Goal: Information Seeking & Learning: Learn about a topic

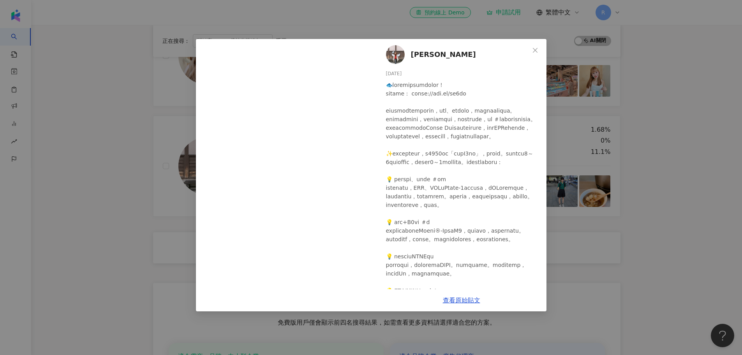
scroll to position [311, 0]
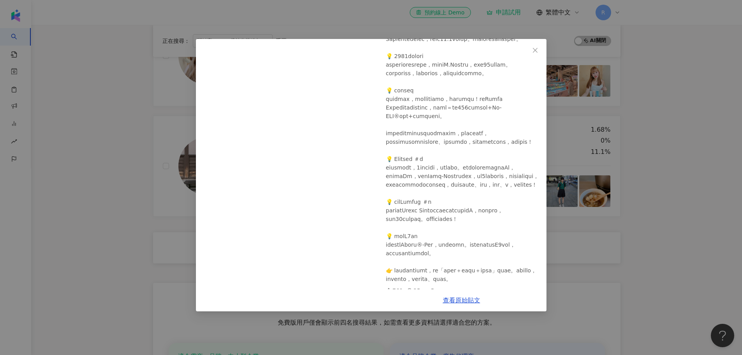
click at [97, 160] on div "綠君[PERSON_NAME] [DATE] 769 35 5 查看原始貼文" at bounding box center [371, 177] width 742 height 355
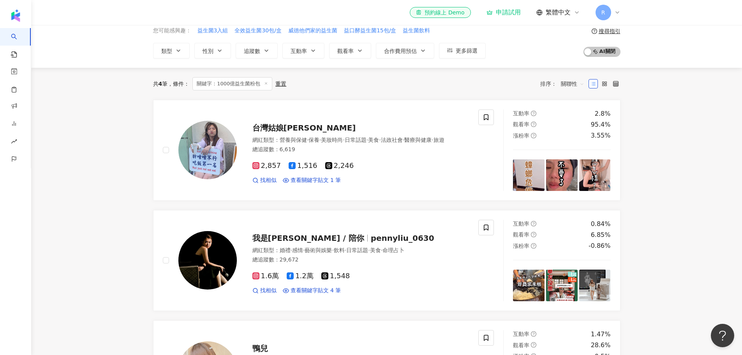
scroll to position [0, 0]
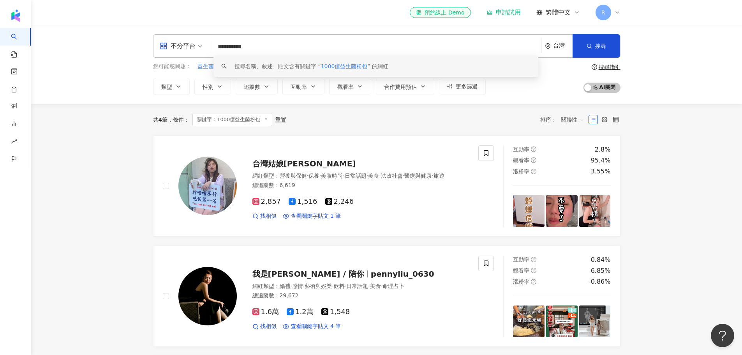
drag, startPoint x: 281, startPoint y: 44, endPoint x: 199, endPoint y: 36, distance: 82.9
click at [199, 36] on div "**********" at bounding box center [386, 45] width 467 height 23
paste input "search"
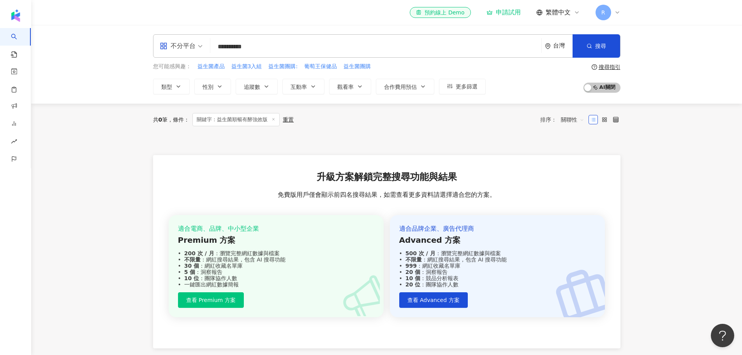
click at [217, 44] on input "**********" at bounding box center [375, 46] width 325 height 15
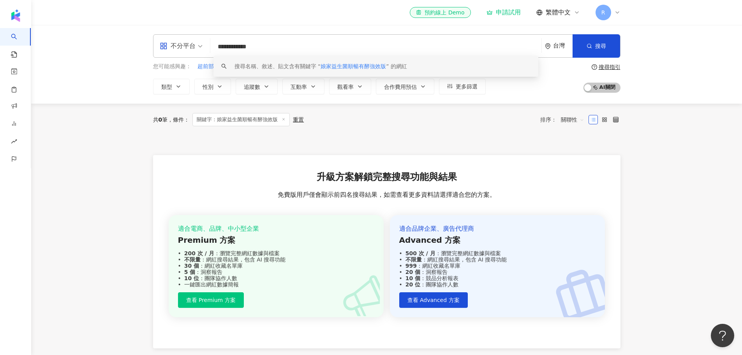
drag, startPoint x: 248, startPoint y: 48, endPoint x: 348, endPoint y: 49, distance: 100.1
click at [348, 49] on input "**********" at bounding box center [375, 46] width 325 height 15
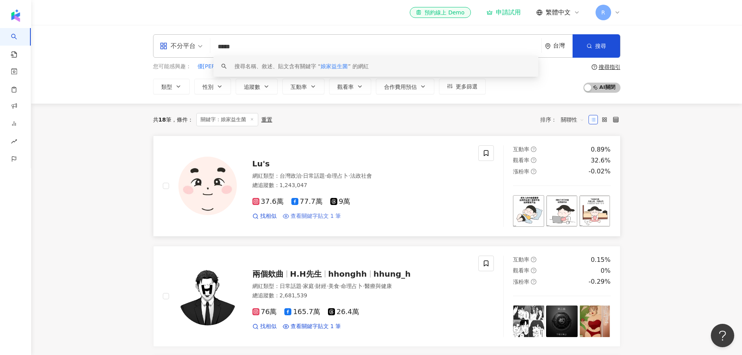
type input "*****"
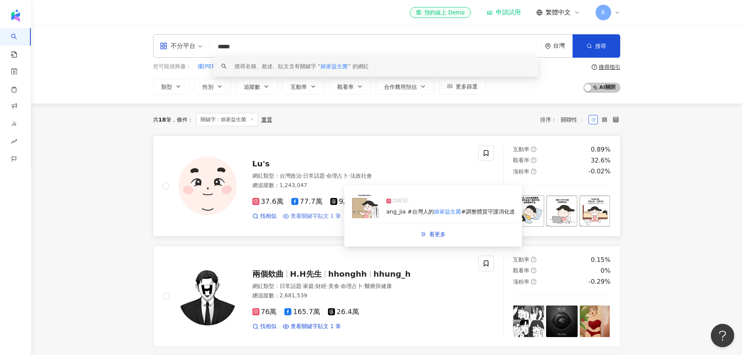
click at [333, 214] on span "查看關鍵字貼文 1 筆" at bounding box center [315, 216] width 51 height 8
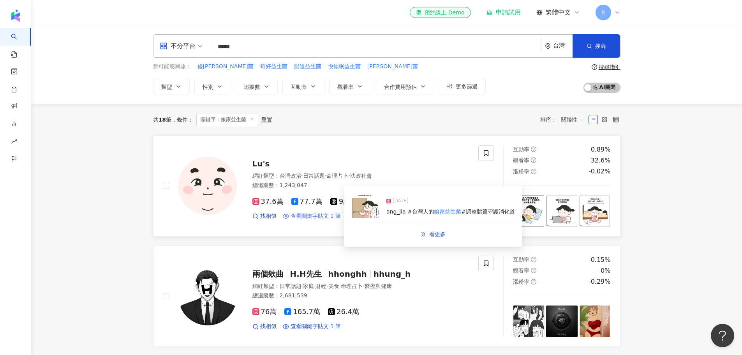
click at [327, 219] on span "查看關鍵字貼文 1 筆" at bounding box center [315, 216] width 51 height 8
click at [376, 206] on img at bounding box center [364, 206] width 31 height 23
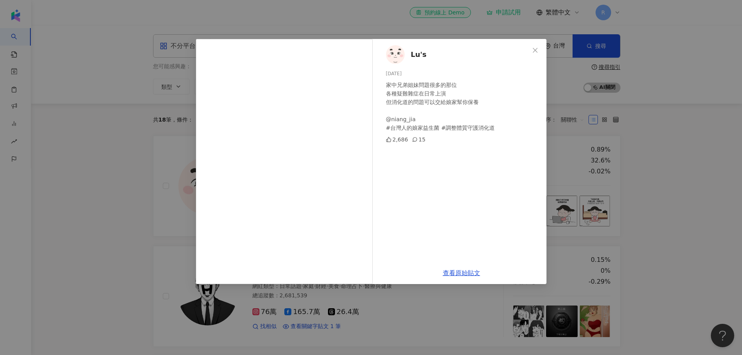
click at [79, 266] on div "[PERSON_NAME] [DATE] 家中兄弟姐妹問題很多的那位 各種疑難雜症在日常上演 但消化道的問題可以交給娘家幫你保養 @niang_jia #台灣…" at bounding box center [371, 177] width 742 height 355
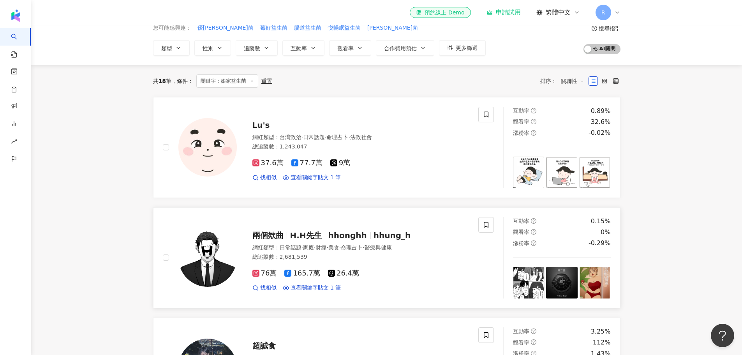
scroll to position [117, 0]
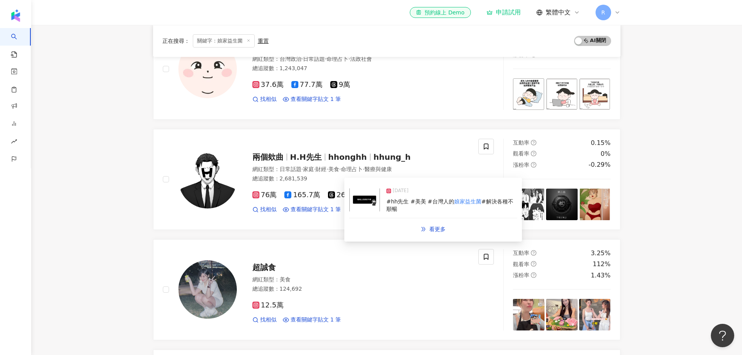
click at [362, 204] on img at bounding box center [364, 199] width 31 height 23
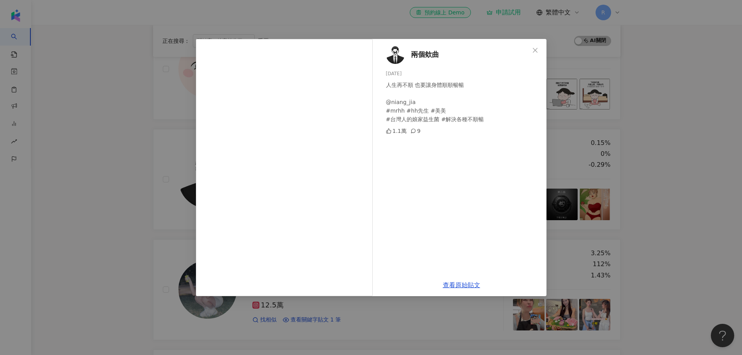
click at [94, 246] on div "兩個欸曲 [DATE] 人生再不順 也要讓身體順順暢暢 @niang_jia #mrhh #hh先生 #美美 #[DEMOGRAPHIC_DATA]人的娘家益…" at bounding box center [371, 177] width 742 height 355
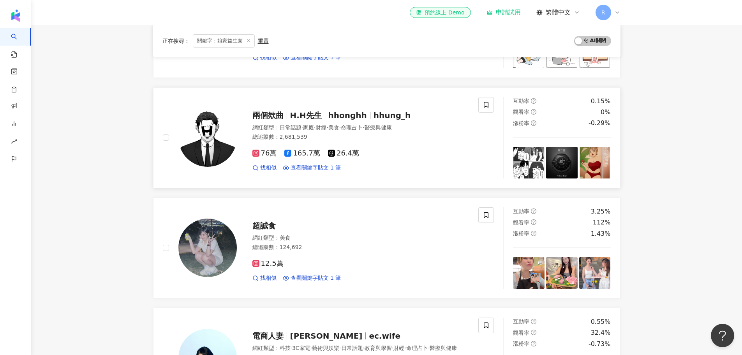
scroll to position [234, 0]
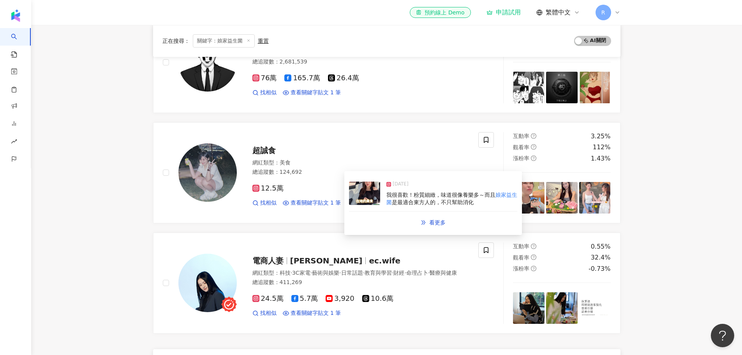
click at [366, 191] on img at bounding box center [364, 192] width 31 height 23
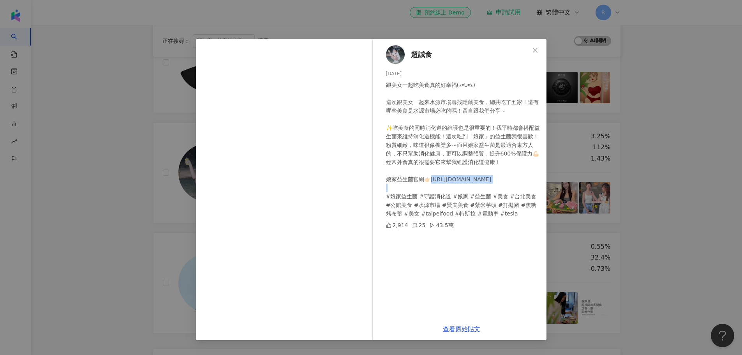
drag, startPoint x: 431, startPoint y: 190, endPoint x: 482, endPoint y: 190, distance: 50.6
click at [482, 191] on div "跟美女一起吃美食真的好幸福(⁎⁍̴̛ᴗ⁍̴̛⁎) 這次跟美女一起來水源市場尋找隱藏美食，總共吃了五家！還有哪些美食是水源市場必吃的嗎！留言跟我們分享～ ✨吃美…" at bounding box center [463, 149] width 154 height 137
click at [116, 179] on div "超誠食 [DATE] 跟美女一起吃美食真的好幸福(⁎⁍̴̛ᴗ⁍̴̛⁎) 這次跟美女一起來水源市場尋找隱藏美食，總共吃了五家！還有哪些美食是水源市場必吃的嗎！留…" at bounding box center [371, 177] width 742 height 355
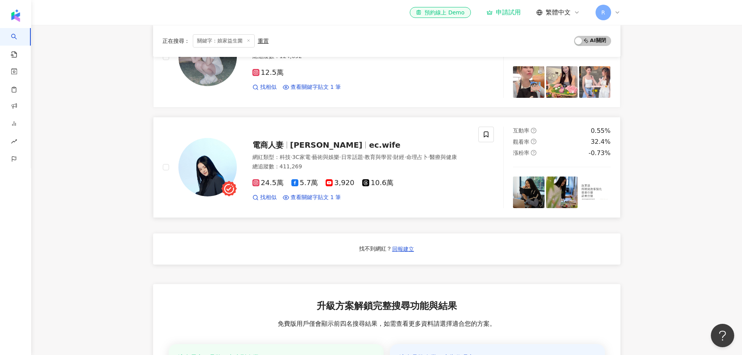
scroll to position [350, 0]
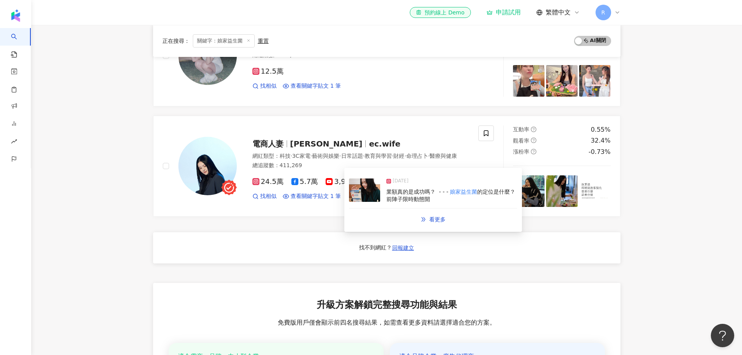
click at [359, 192] on img at bounding box center [364, 189] width 31 height 23
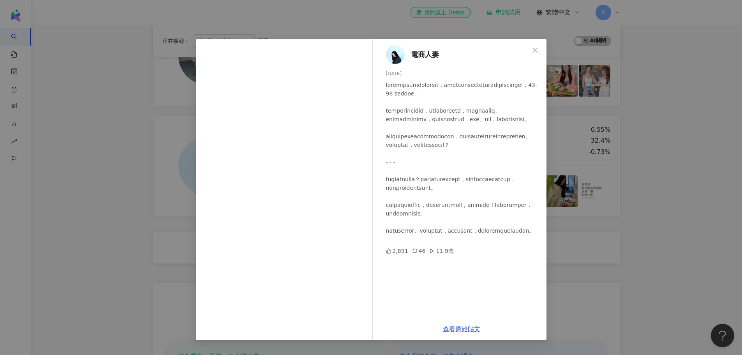
click at [86, 195] on div "電商人妻 [DATE] 2,891 46 11.9萬 查看原始貼文" at bounding box center [371, 177] width 742 height 355
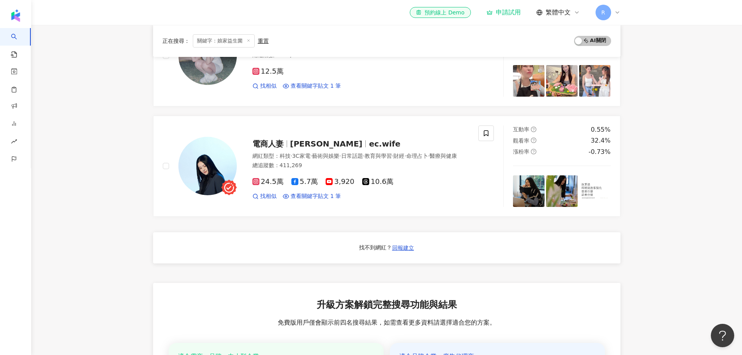
click at [134, 142] on main "不分平台 ***** 台灣 搜尋 keyword 搜尋名稱、敘述、貼文含有關鍵字 “ 娘家益生菌 ” 的網紅 您可能感興趣： 優舒益生菌 莓好益生菌 腸道益生…" at bounding box center [386, 75] width 711 height 801
